Goal: Transaction & Acquisition: Purchase product/service

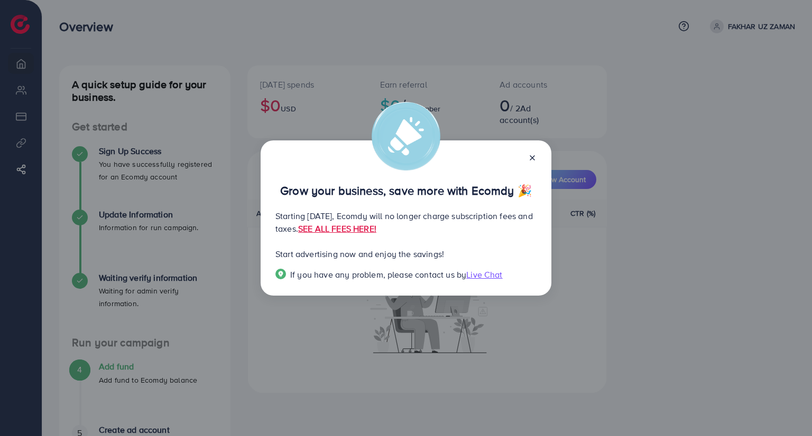
click at [534, 155] on icon at bounding box center [532, 158] width 8 height 8
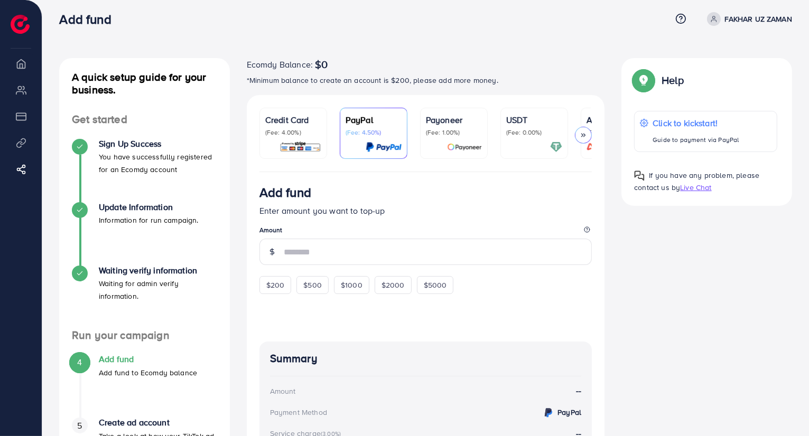
scroll to position [4, 0]
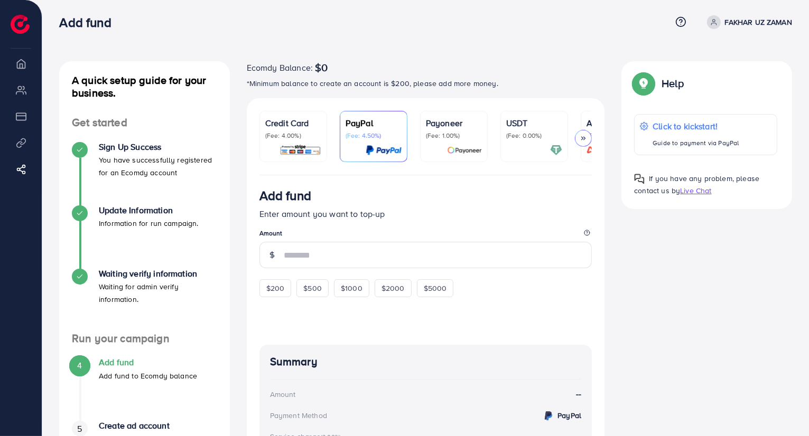
click at [299, 132] on p "(Fee: 4.00%)" at bounding box center [293, 136] width 56 height 8
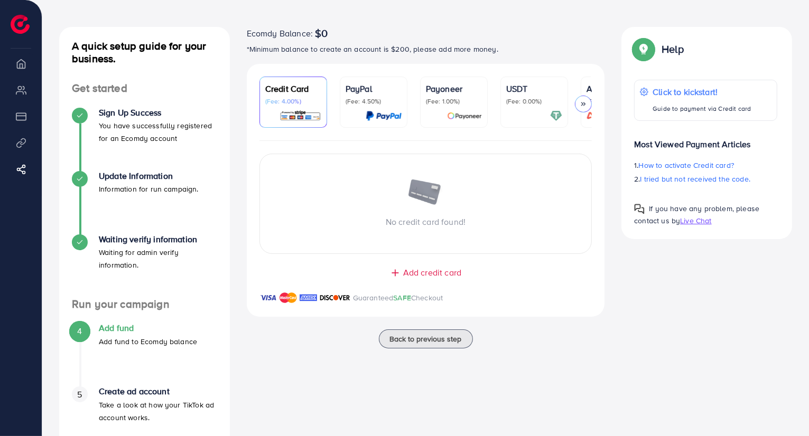
scroll to position [57, 0]
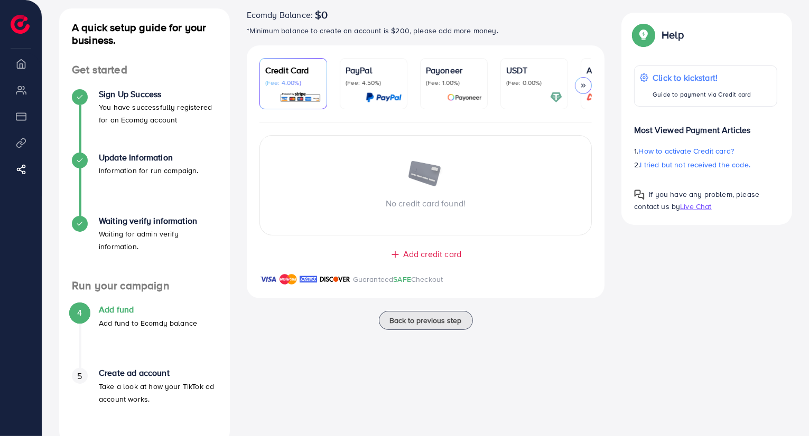
click at [366, 99] on img at bounding box center [384, 97] width 36 height 12
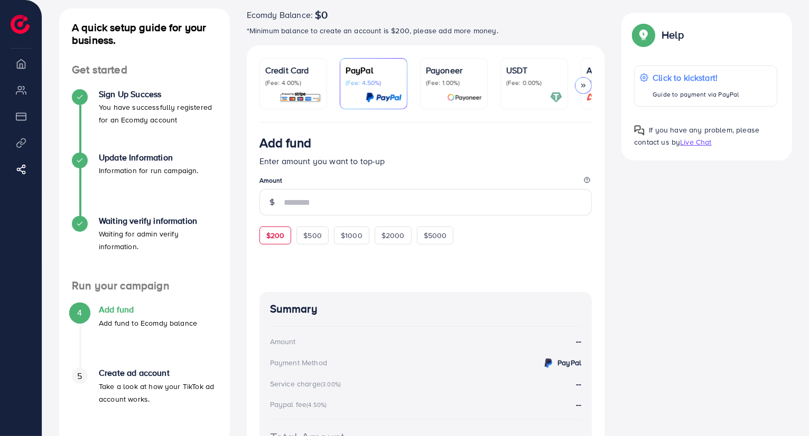
click at [277, 237] on span "$200" at bounding box center [275, 235] width 18 height 11
type input "***"
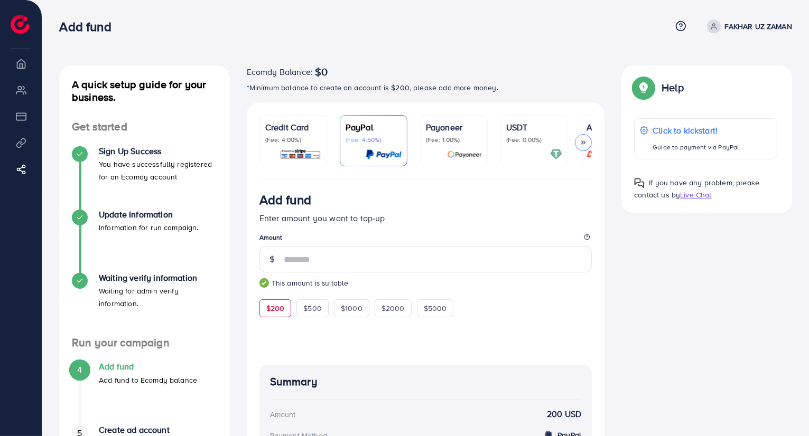
click at [583, 145] on icon at bounding box center [583, 142] width 7 height 7
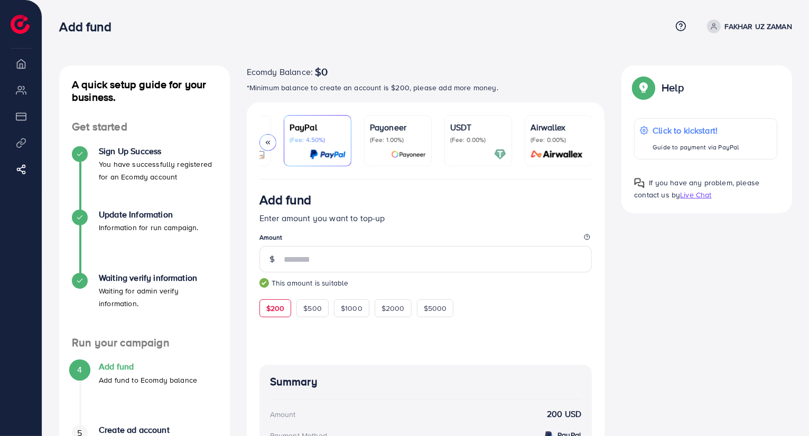
click at [442, 143] on ul "Credit Card (Fee: 4.00%) PayPal (Fee: 4.50%) Payoneer (Fee: 1.00%) USDT (Fee: 0…" at bounding box center [425, 147] width 333 height 64
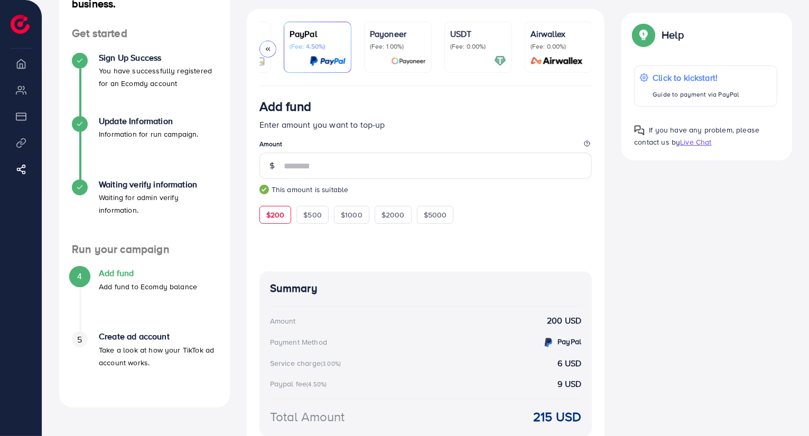
scroll to position [106, 0]
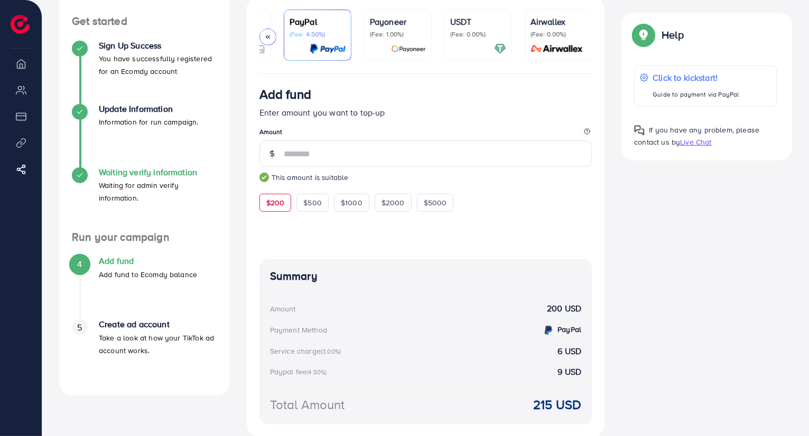
drag, startPoint x: 167, startPoint y: 208, endPoint x: 109, endPoint y: 178, distance: 65.5
click at [109, 178] on div "Waiting verify information Waiting for admin verify information." at bounding box center [144, 199] width 145 height 63
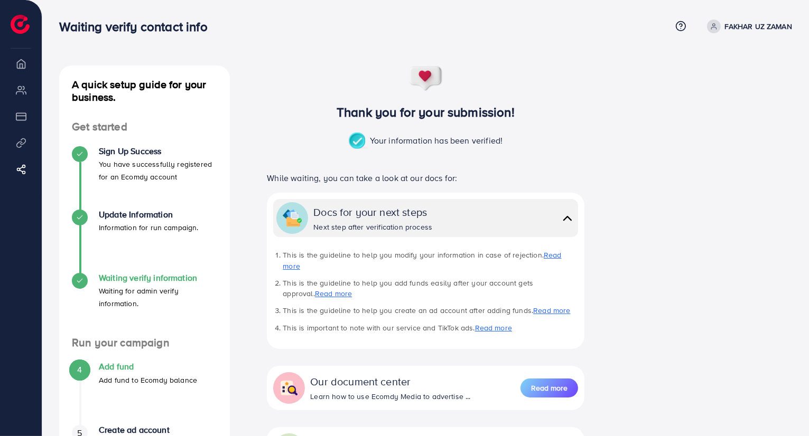
drag, startPoint x: 192, startPoint y: 302, endPoint x: 210, endPoint y: 293, distance: 19.9
click at [193, 302] on p "Waiting for admin verify information." at bounding box center [158, 297] width 118 height 25
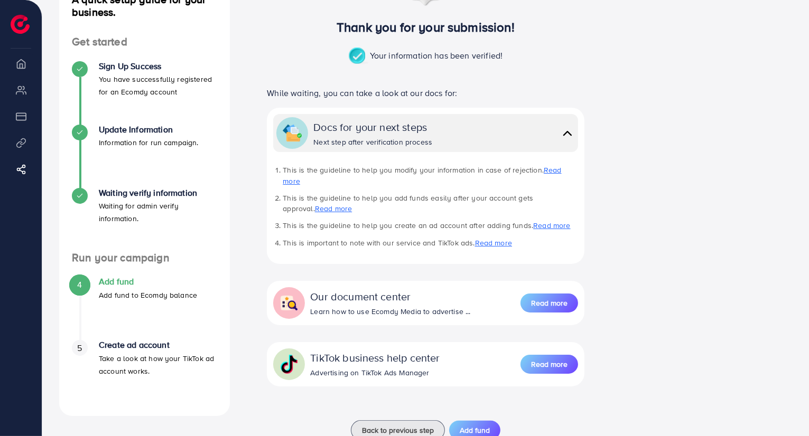
scroll to position [108, 0]
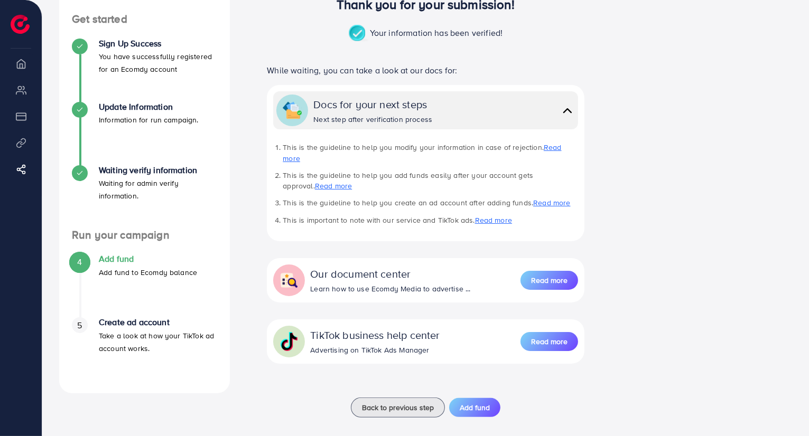
click at [130, 334] on p "Take a look at how your TikTok ad account works." at bounding box center [158, 342] width 118 height 25
click at [114, 259] on h4 "Add fund" at bounding box center [148, 259] width 98 height 10
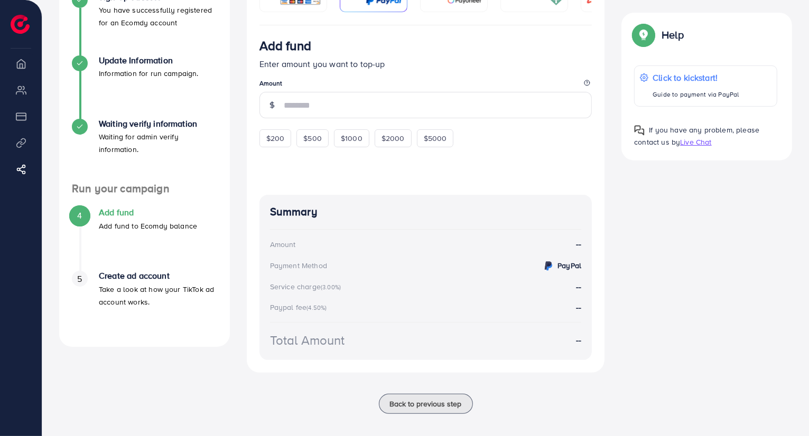
scroll to position [163, 0]
